Goal: Task Accomplishment & Management: Complete application form

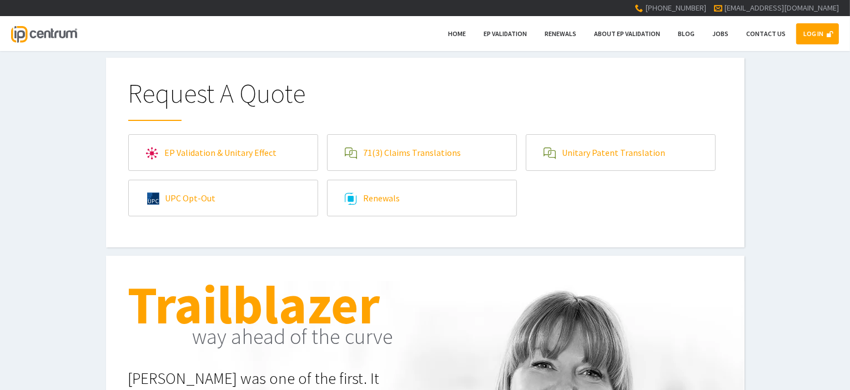
click at [401, 201] on link "Renewals" at bounding box center [421, 198] width 189 height 36
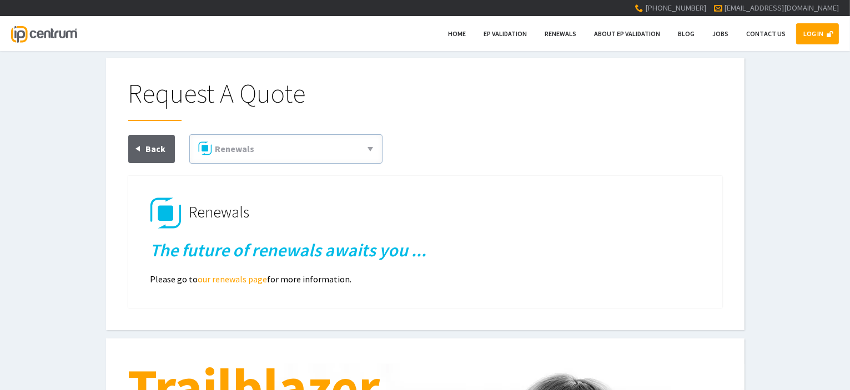
click at [470, 222] on h1 "Renewals" at bounding box center [425, 213] width 550 height 31
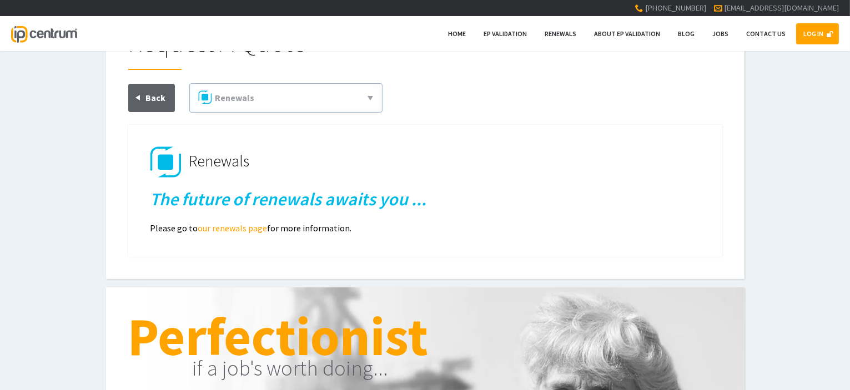
scroll to position [111, 0]
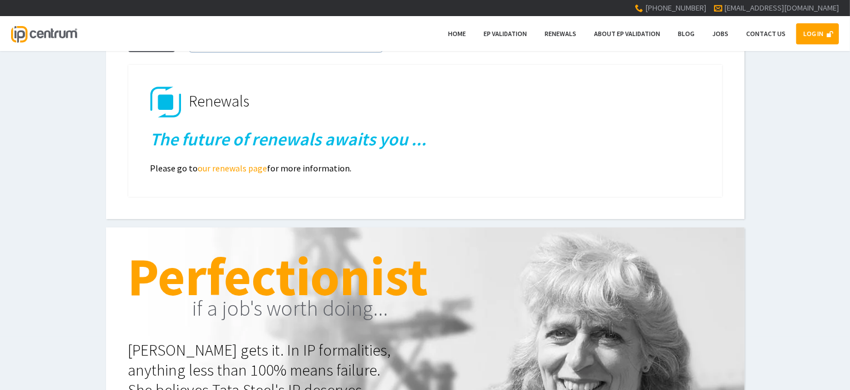
click at [253, 169] on link "our renewals page" at bounding box center [232, 168] width 69 height 11
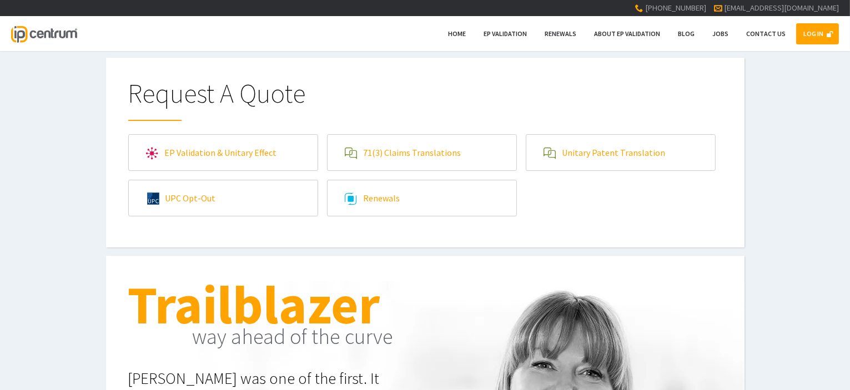
click at [357, 193] on link "Renewals" at bounding box center [421, 198] width 189 height 36
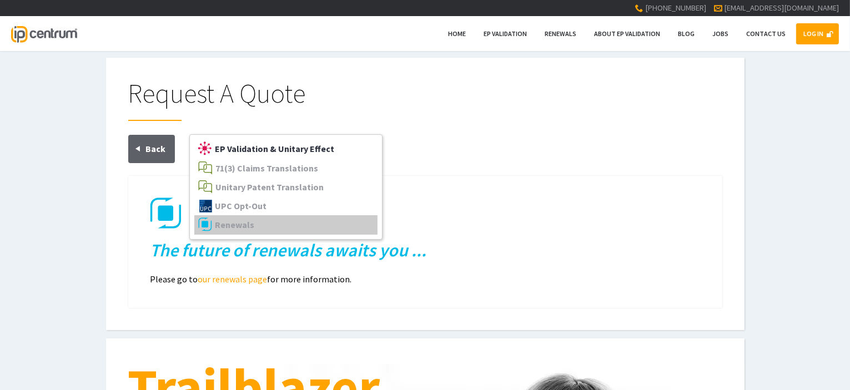
click at [331, 146] on link "EP Validation & Unitary Effect" at bounding box center [285, 148] width 183 height 19
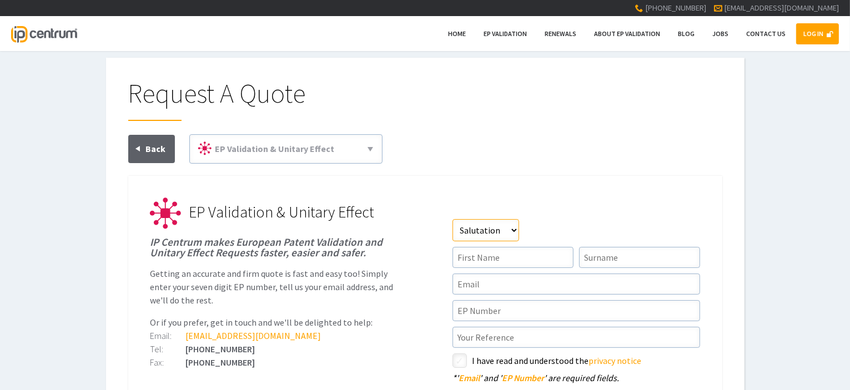
click at [515, 233] on select"] "Salutation Mr Mrs Miss Ms Dr [PERSON_NAME]" at bounding box center [485, 230] width 67 height 22
click at [595, 298] on form "Salutation Salutation Mr Mrs Miss Ms Dr [PERSON_NAME] First Name Surname Email …" at bounding box center [576, 331] width 248 height 224
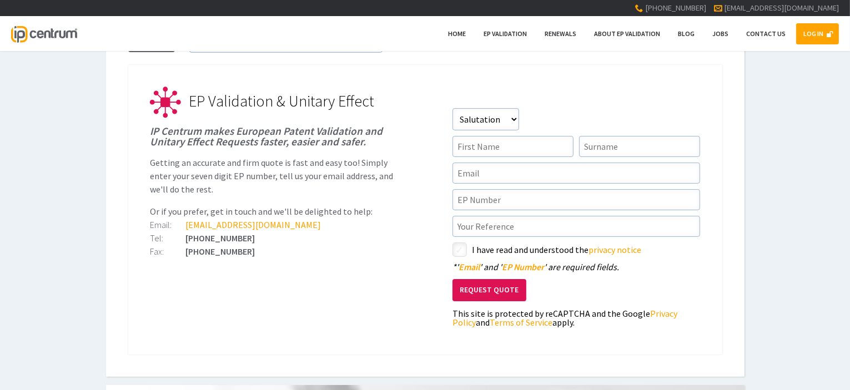
scroll to position [56, 0]
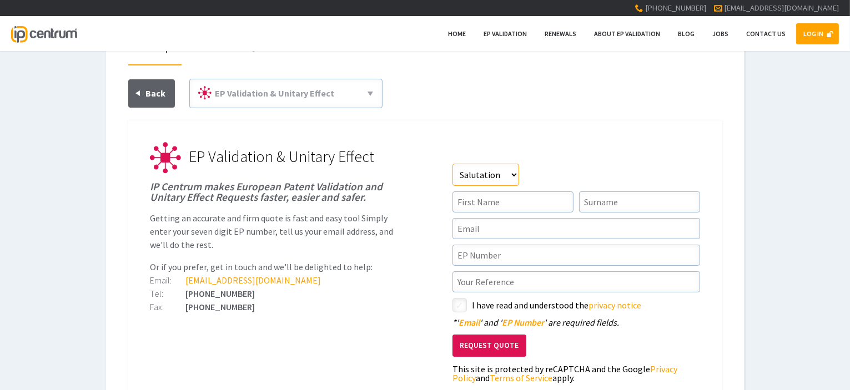
click at [513, 178] on select"] "Salutation Mr Mrs Miss Ms Dr [PERSON_NAME]" at bounding box center [485, 175] width 67 height 22
select select"] "Mr"
click at [452, 164] on select"] "Salutation Mr Mrs Miss Ms Dr [PERSON_NAME]" at bounding box center [485, 175] width 67 height 22
click at [553, 198] on input"] "text" at bounding box center [512, 201] width 121 height 21
type input"] "[PERSON_NAME]"
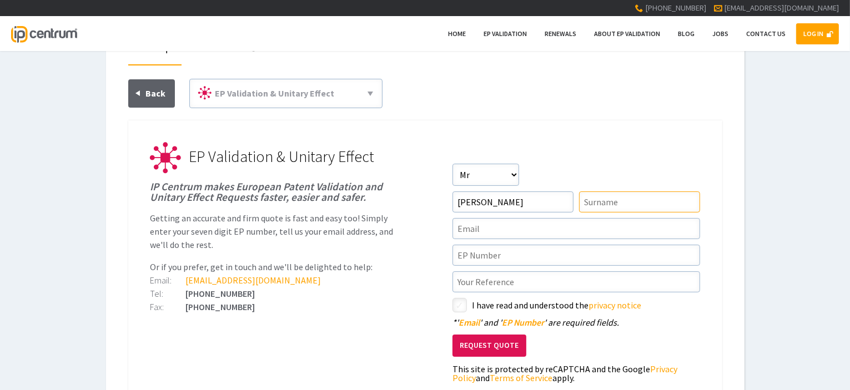
click at [629, 204] on input"] "text" at bounding box center [639, 201] width 121 height 21
type input"] "[PERSON_NAME]"
drag, startPoint x: 532, startPoint y: 198, endPoint x: 389, endPoint y: 182, distance: 143.6
click at [389, 174] on li "EP Validation & Unitary Effect IP Centrum makes European Patent Validation and …" at bounding box center [425, 158] width 550 height 31
type input"] "[PERSON_NAME]"
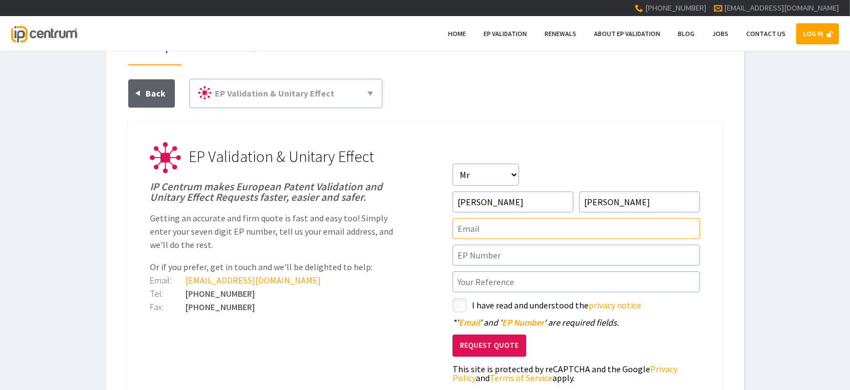
click at [468, 226] on input"] "text" at bounding box center [576, 228] width 248 height 21
type input"] "t"
type input"] "[EMAIL_ADDRESS][DOMAIN_NAME]"
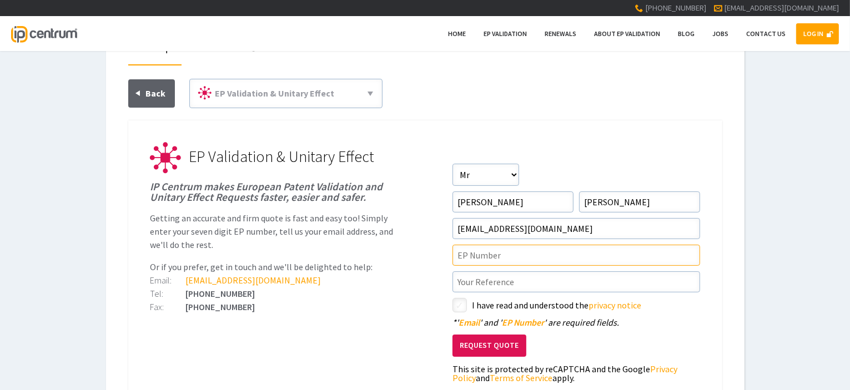
click at [522, 255] on input"] "text" at bounding box center [576, 255] width 248 height 21
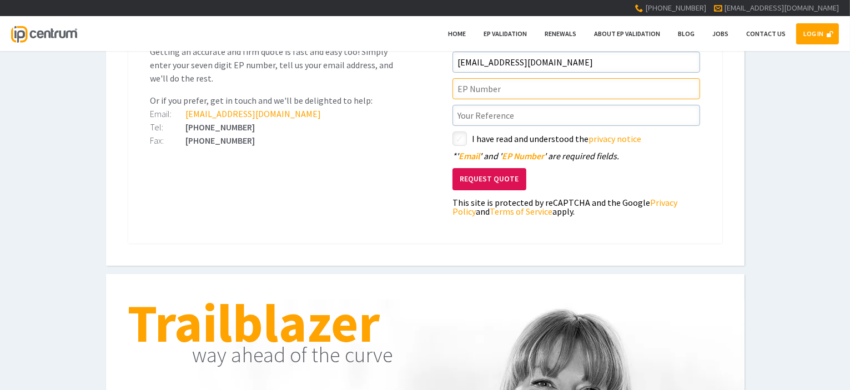
scroll to position [167, 0]
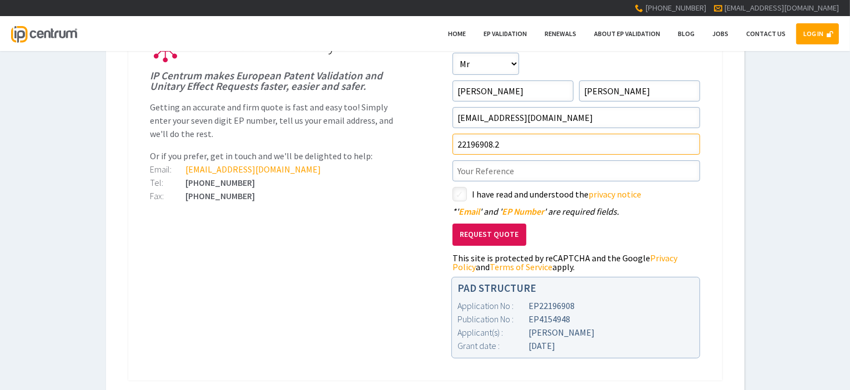
type input"] "22196908.2"
click at [567, 169] on input"] "text" at bounding box center [576, 170] width 248 height 21
type input"] "I"
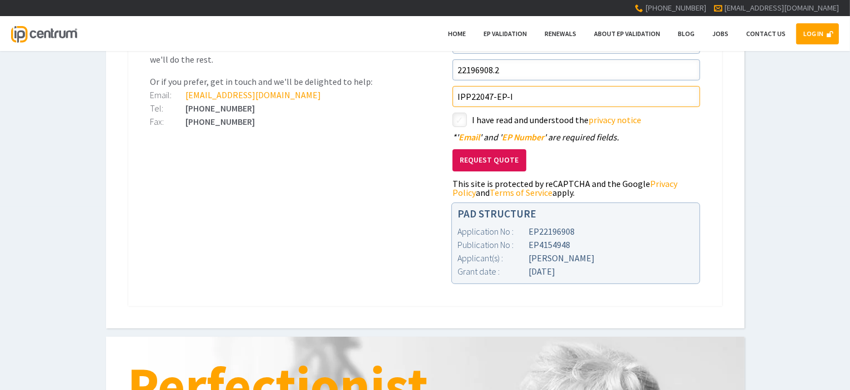
scroll to position [222, 0]
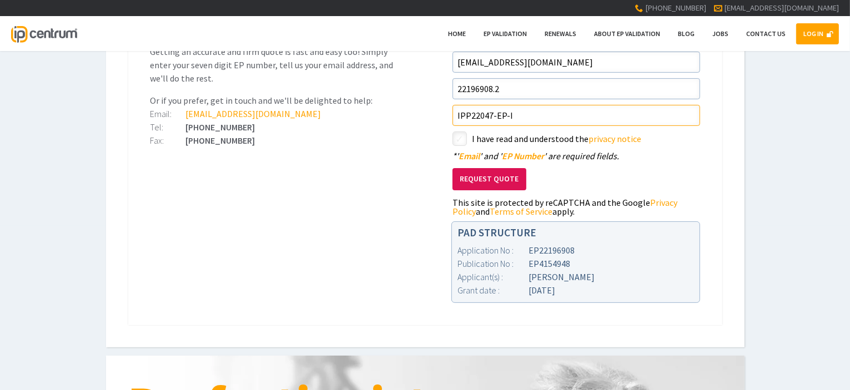
type input"] "IPP22047-EP-I"
click at [462, 137] on input"] "checkbox" at bounding box center [461, 139] width 13 height 13
checkbox input"] "true"
click at [513, 183] on button "Request Quote" at bounding box center [489, 179] width 74 height 23
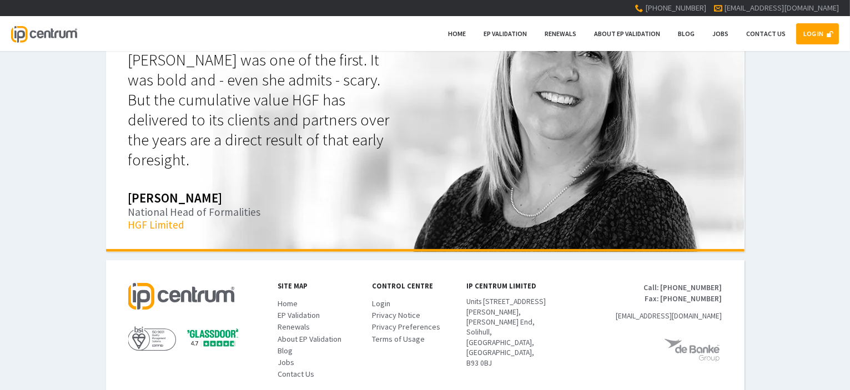
scroll to position [451, 0]
